Goal: Task Accomplishment & Management: Manage account settings

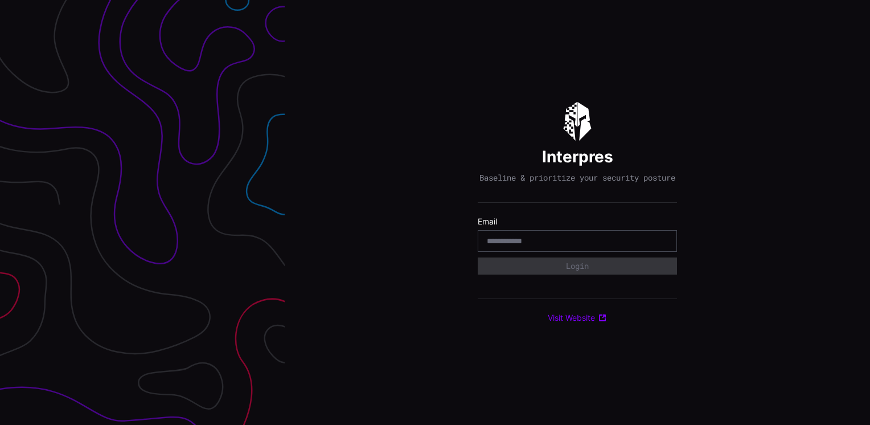
click at [599, 244] on input "email" at bounding box center [577, 241] width 181 height 10
type input "**********"
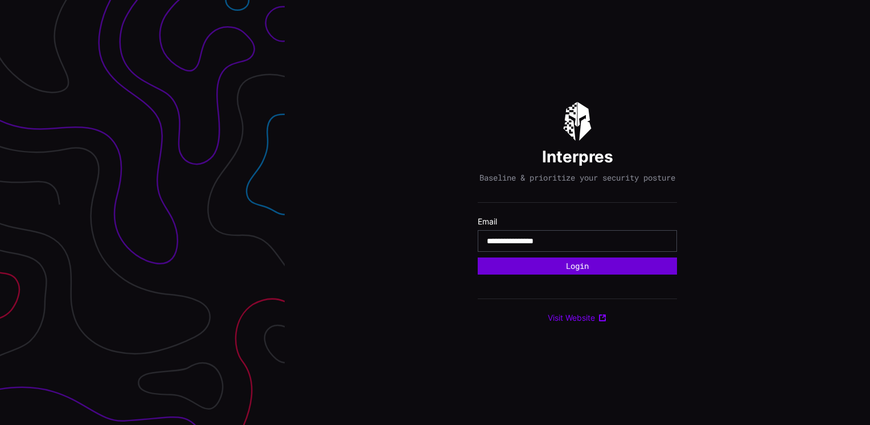
click at [580, 270] on button "Login" at bounding box center [577, 265] width 199 height 17
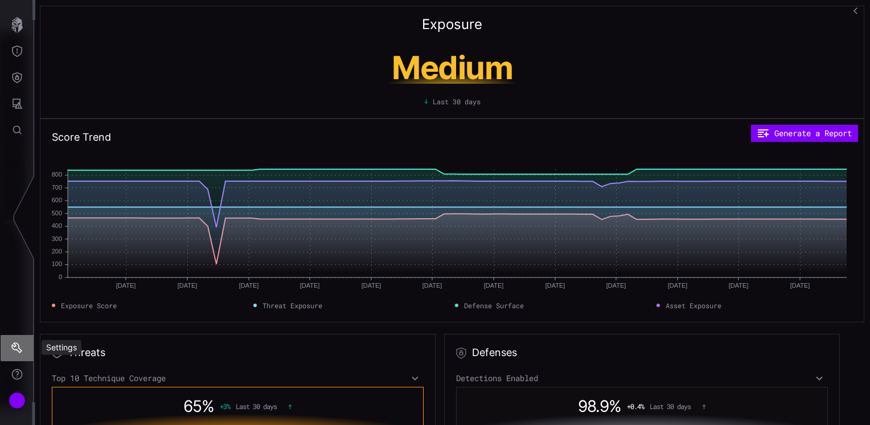
click at [17, 346] on icon "Settings" at bounding box center [16, 347] width 11 height 11
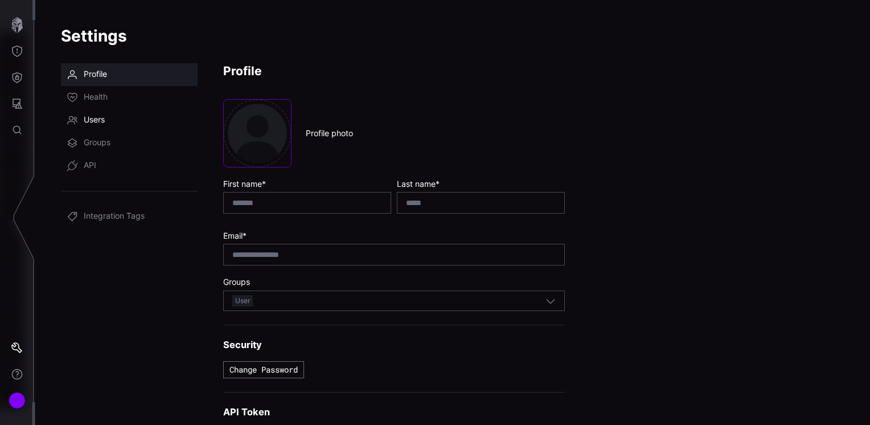
click at [91, 122] on span "Users" at bounding box center [94, 119] width 21 height 11
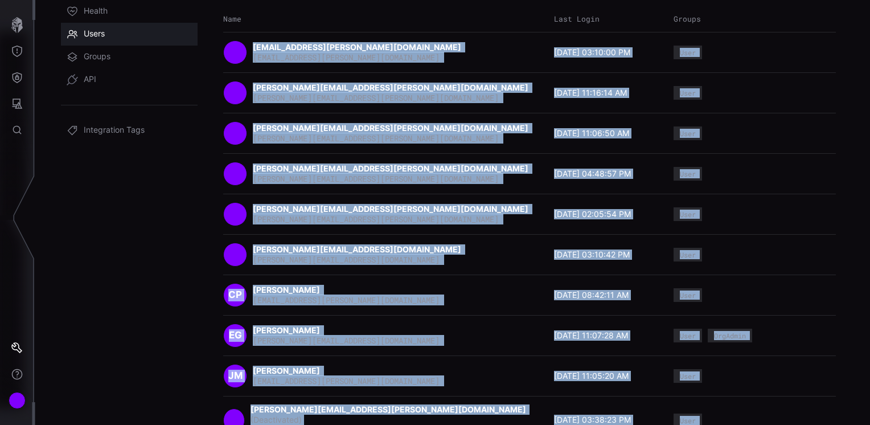
scroll to position [107, 0]
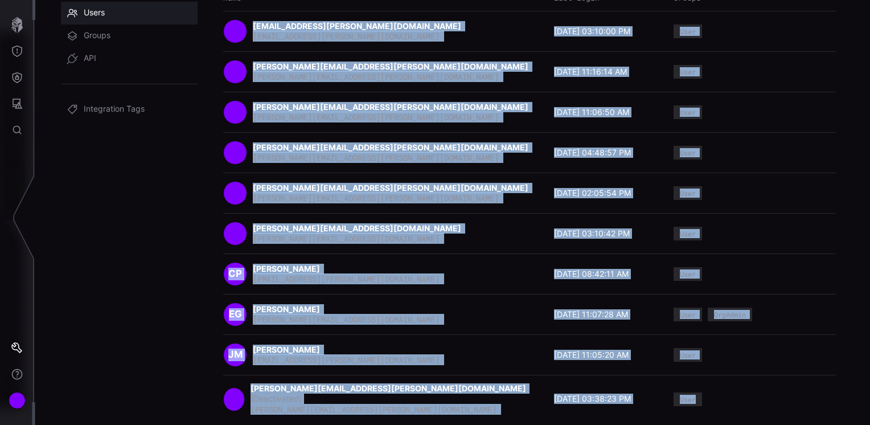
drag, startPoint x: 246, startPoint y: 126, endPoint x: 790, endPoint y: 378, distance: 599.3
click at [790, 378] on div "Name Last Login Groups [EMAIL_ADDRESS][PERSON_NAME][DOMAIN_NAME] [DOMAIN_NAME][…" at bounding box center [529, 203] width 613 height 437
copy div "[EMAIL_ADDRESS][PERSON_NAME][DOMAIN_NAME] [DOMAIN_NAME][EMAIL_ADDRESS][PERSON_N…"
click at [837, 31] on div "Settings Profile Health Users Groups API Integration Tags Users 19 Total Docume…" at bounding box center [452, 105] width 835 height 425
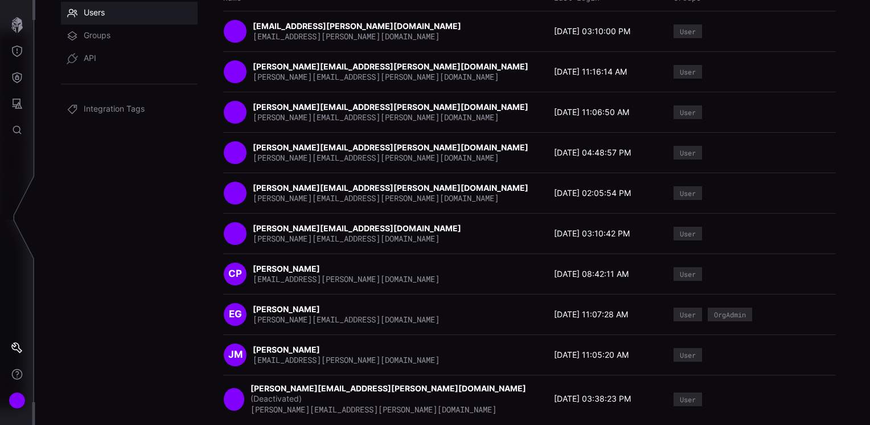
click at [345, 424] on icon "button" at bounding box center [341, 428] width 8 height 8
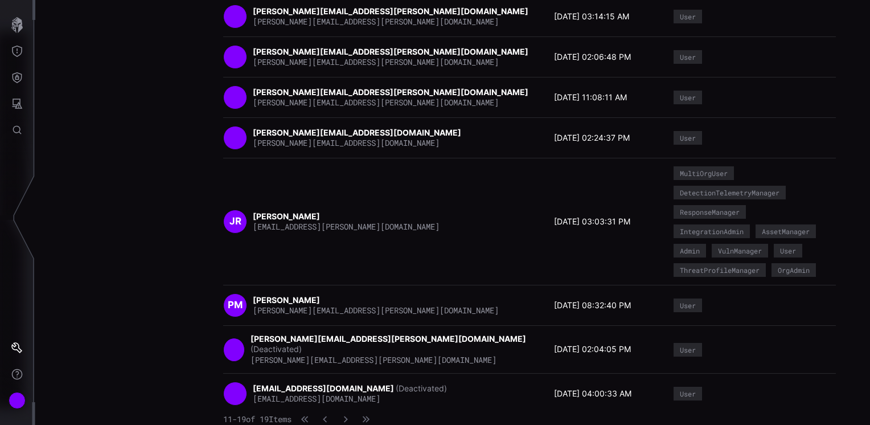
scroll to position [314, 0]
click at [309, 419] on icon "button" at bounding box center [304, 418] width 7 height 7
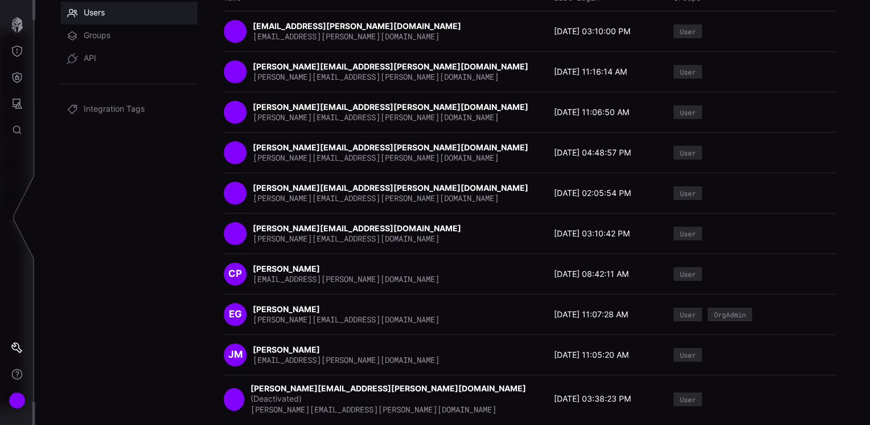
click at [748, 104] on div "[PERSON_NAME][EMAIL_ADDRESS][PERSON_NAME][DOMAIN_NAME] [PERSON_NAME][DOMAIN_NAM…" at bounding box center [529, 112] width 613 height 24
